Goal: Information Seeking & Learning: Find specific fact

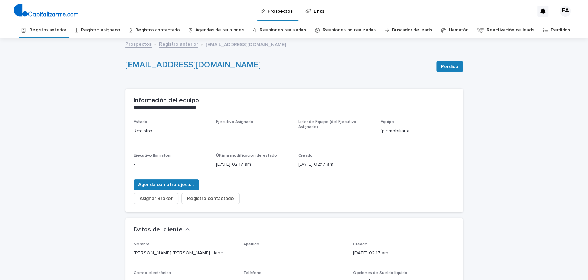
scroll to position [15, 0]
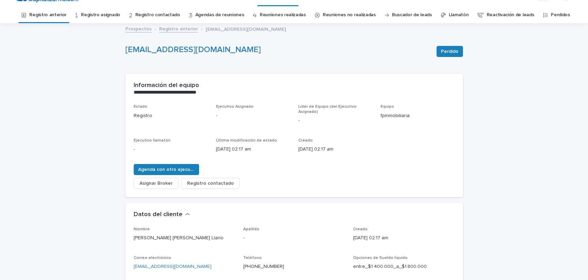
click at [170, 31] on link "Registro anterior" at bounding box center [178, 28] width 39 height 8
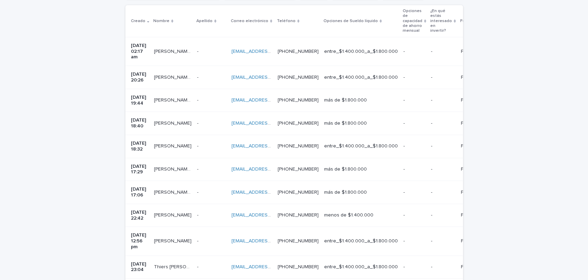
scroll to position [153, 0]
click at [213, 143] on p at bounding box center [211, 146] width 29 height 6
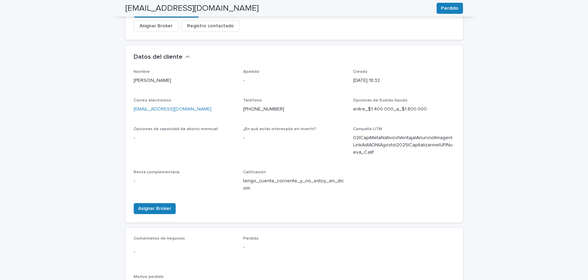
scroll to position [174, 0]
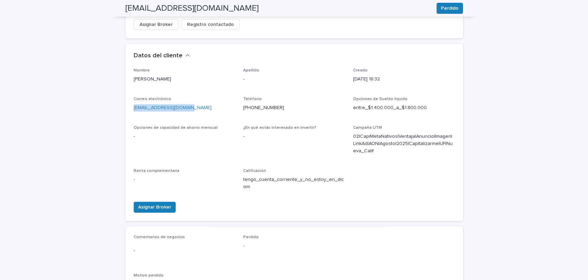
drag, startPoint x: 190, startPoint y: 104, endPoint x: 127, endPoint y: 111, distance: 63.8
click at [127, 111] on div "Nombre [PERSON_NAME] Apellido - Creado [DATE] 18:32 Correo electrónico [EMAIL_A…" at bounding box center [294, 144] width 338 height 153
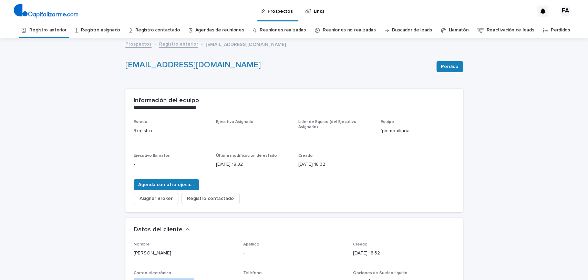
click at [138, 46] on font "Prospectos" at bounding box center [138, 44] width 26 height 5
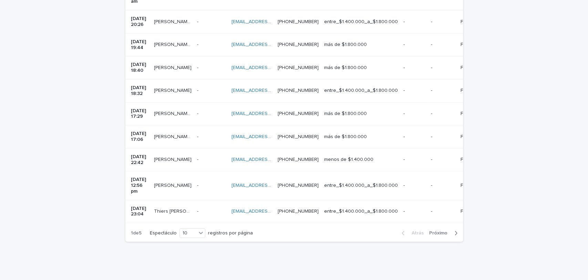
scroll to position [223, 0]
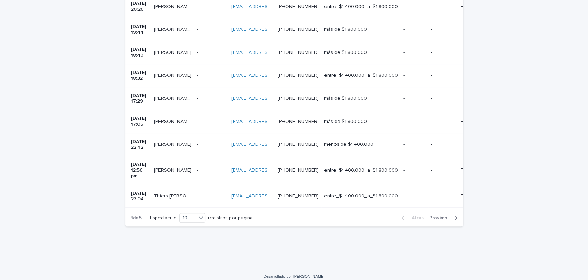
click at [441, 215] on font "Próximo" at bounding box center [439, 217] width 18 height 5
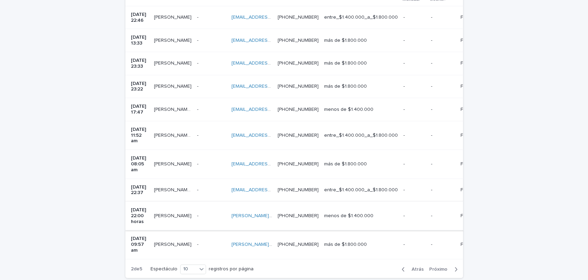
scroll to position [176, 0]
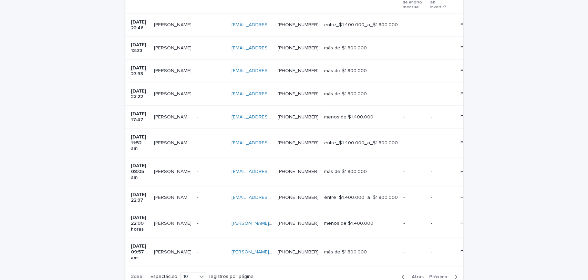
click at [210, 98] on div "- -" at bounding box center [211, 93] width 29 height 11
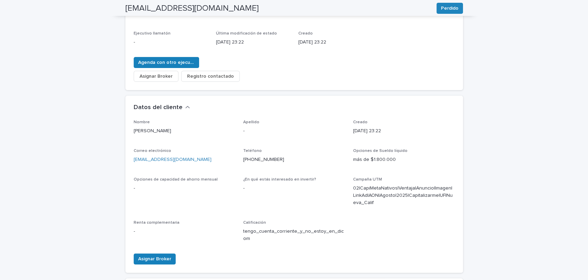
scroll to position [122, 0]
drag, startPoint x: 192, startPoint y: 156, endPoint x: 131, endPoint y: 160, distance: 61.1
click at [134, 160] on p "[EMAIL_ADDRESS][DOMAIN_NAME]" at bounding box center [185, 158] width 102 height 7
copy font "[EMAIL_ADDRESS][DOMAIN_NAME]"
click at [86, 147] on div "**********" at bounding box center [294, 177] width 588 height 521
